Goal: Task Accomplishment & Management: Use online tool/utility

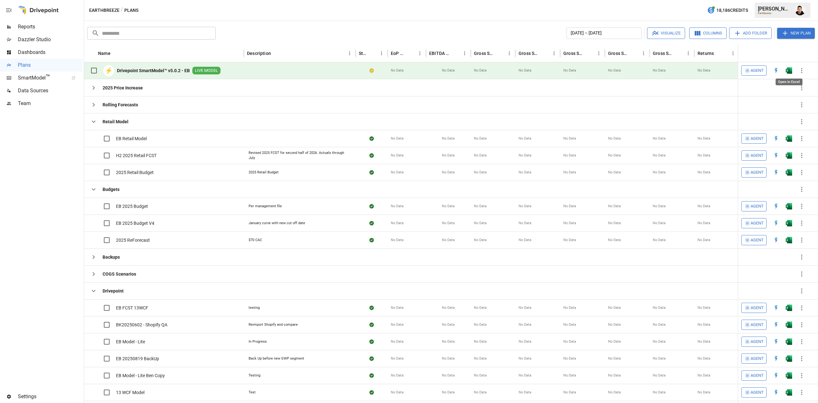
click at [790, 67] on img "Open in Excel" at bounding box center [789, 70] width 6 height 6
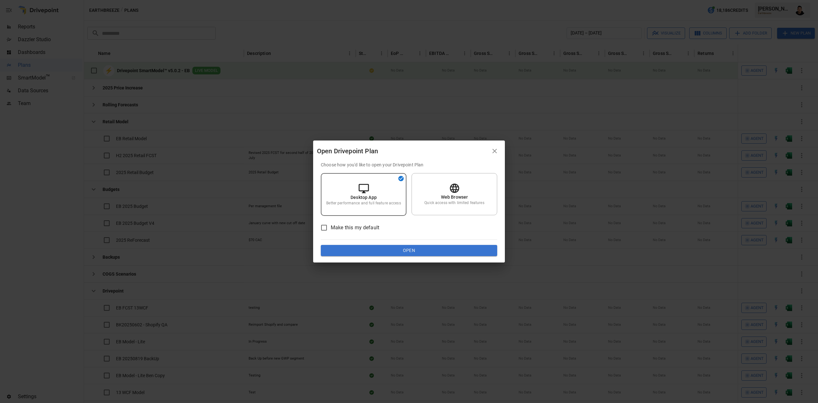
click at [431, 259] on div "Choose how you'd like to open your Drivepoint Plan Desktop App Better performan…" at bounding box center [409, 212] width 192 height 101
click at [433, 256] on button "Open" at bounding box center [409, 251] width 176 height 12
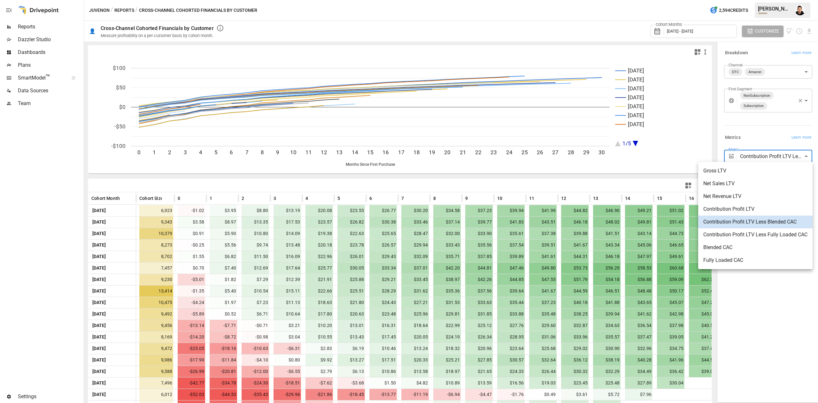
click at [760, 181] on span "Net Sales LTV" at bounding box center [755, 184] width 104 height 8
type input "**********"
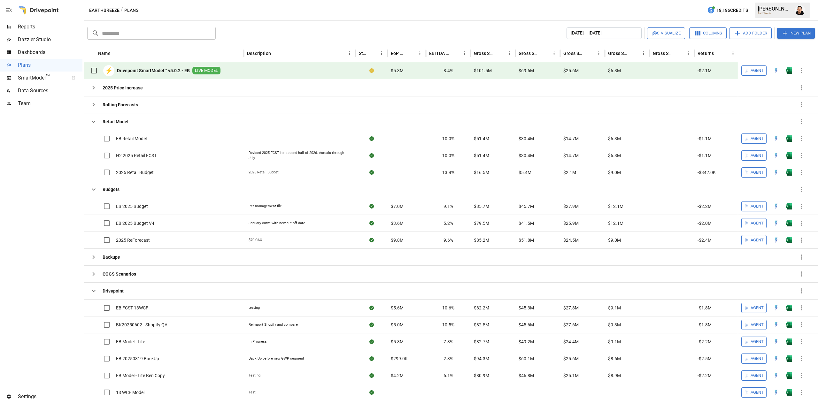
click at [801, 13] on img "Francisco Sanchez" at bounding box center [800, 10] width 10 height 10
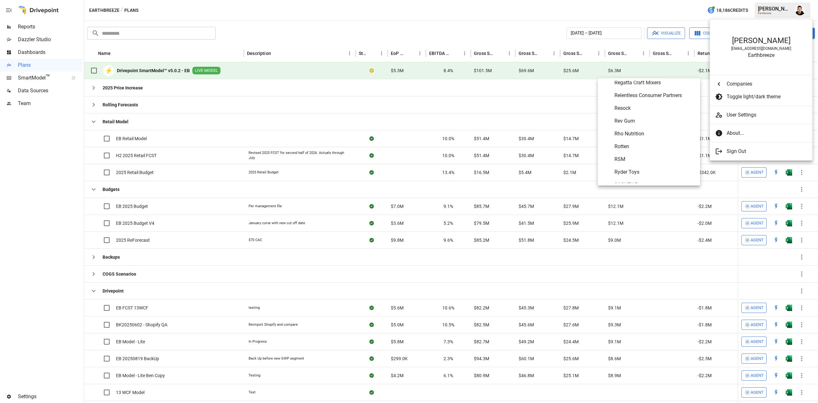
scroll to position [2868, 0]
click at [637, 137] on span "Rho Nutrition" at bounding box center [654, 133] width 81 height 8
